Goal: Information Seeking & Learning: Find specific fact

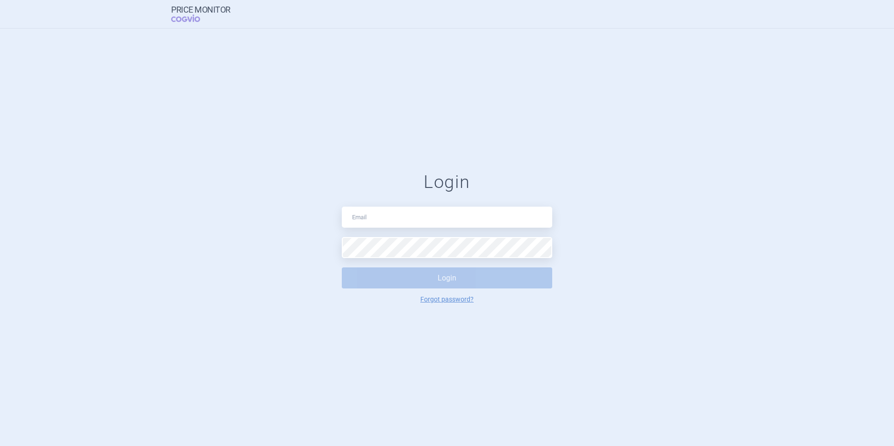
type input "[PERSON_NAME][EMAIL_ADDRESS][DOMAIN_NAME]"
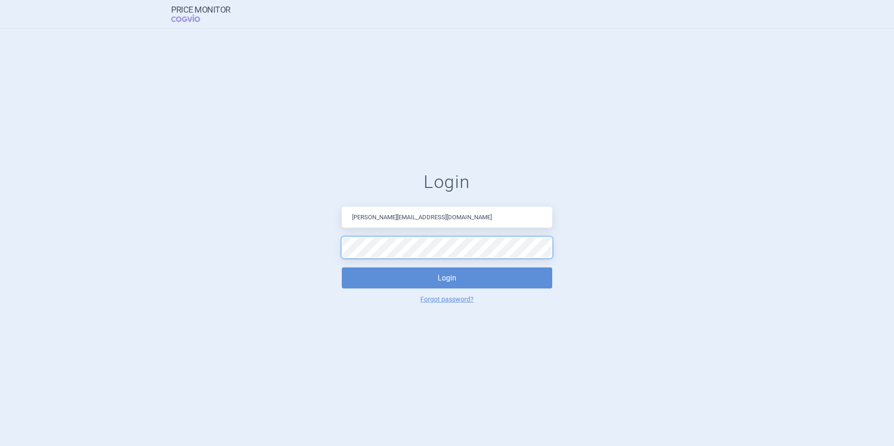
click at [342, 267] on button "Login" at bounding box center [447, 277] width 210 height 21
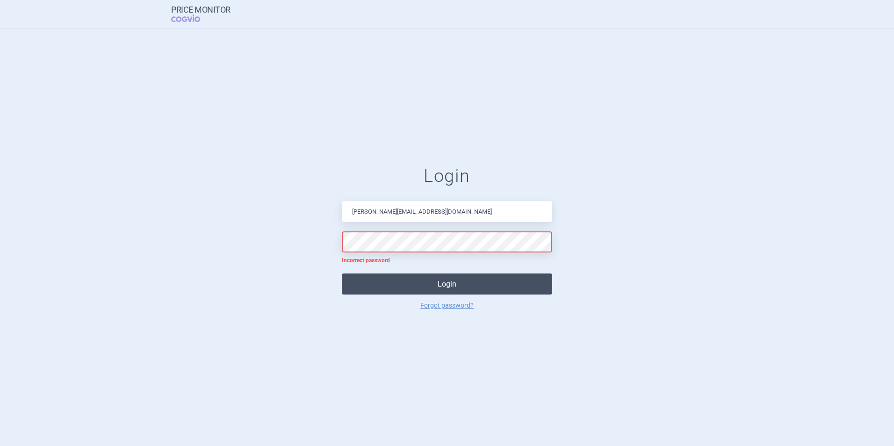
click at [468, 279] on button "Login" at bounding box center [447, 284] width 210 height 21
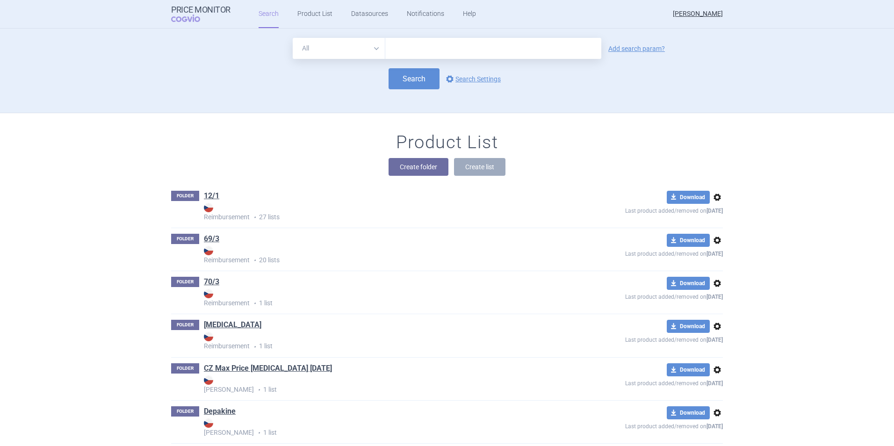
click at [444, 46] on input "text" at bounding box center [493, 48] width 216 height 21
type input "[MEDICAL_DATA]"
click button "Search" at bounding box center [414, 78] width 51 height 21
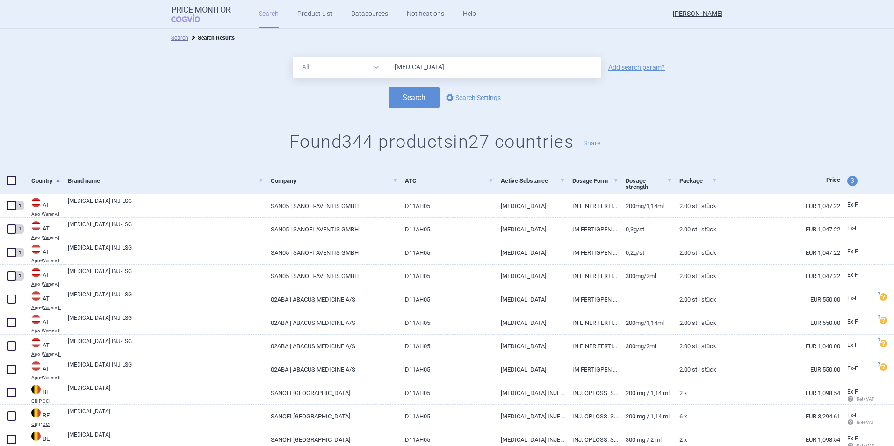
click at [452, 63] on input "[MEDICAL_DATA]" at bounding box center [493, 67] width 216 height 21
type input "[MEDICAL_DATA] 200mg"
click at [389, 87] on button "Search" at bounding box center [414, 97] width 51 height 21
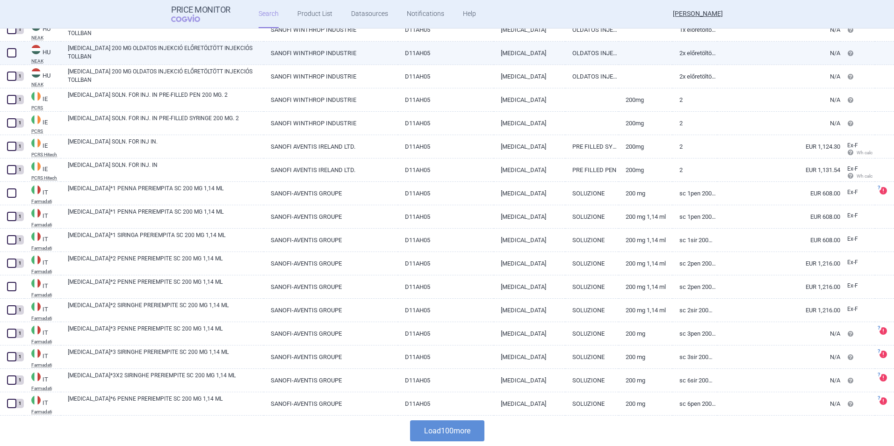
scroll to position [2116, 0]
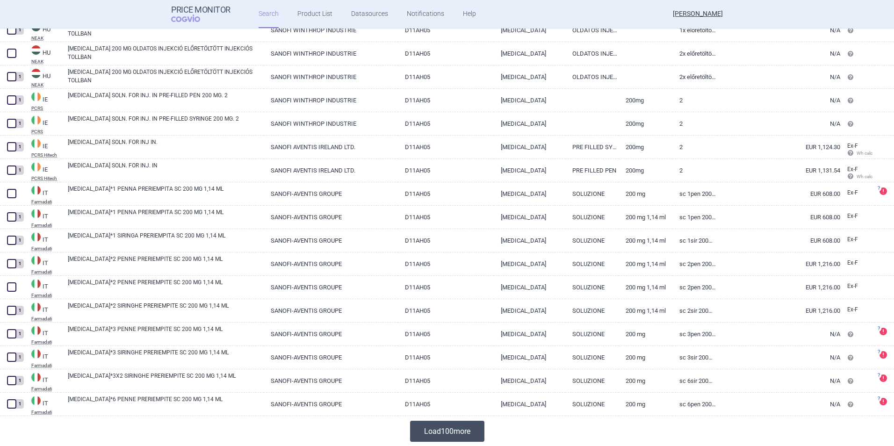
click at [438, 433] on button "Load 100 more" at bounding box center [447, 431] width 74 height 21
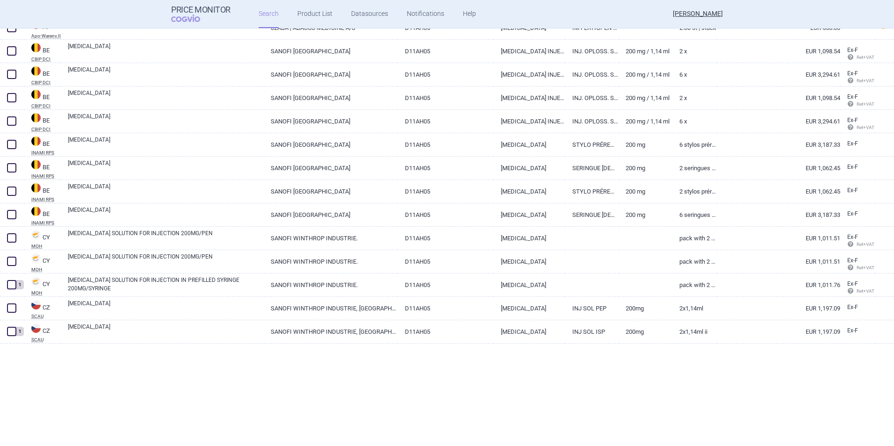
scroll to position [0, 0]
